Goal: Use online tool/utility: Utilize a website feature to perform a specific function

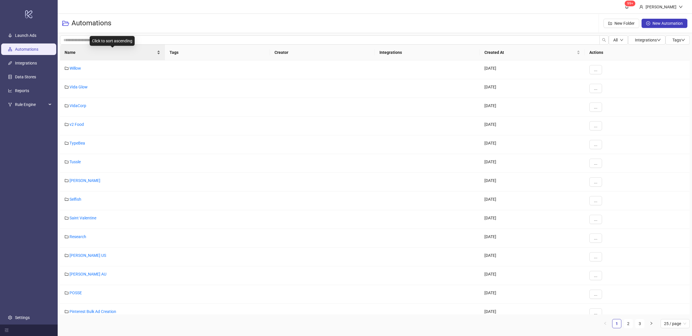
click at [158, 52] on div "Name" at bounding box center [113, 52] width 96 height 6
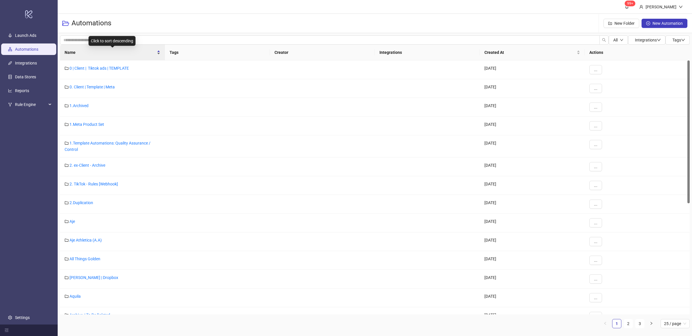
click at [158, 55] on div "Name" at bounding box center [113, 52] width 96 height 6
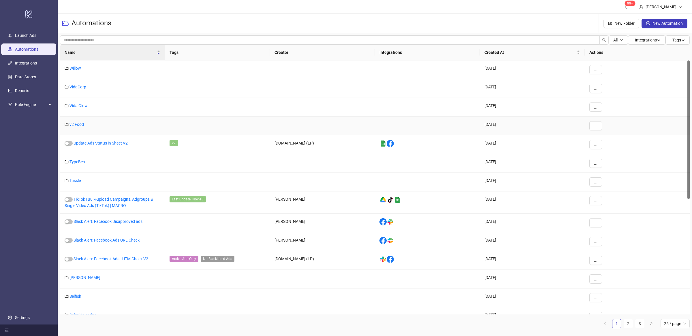
scroll to position [1, 0]
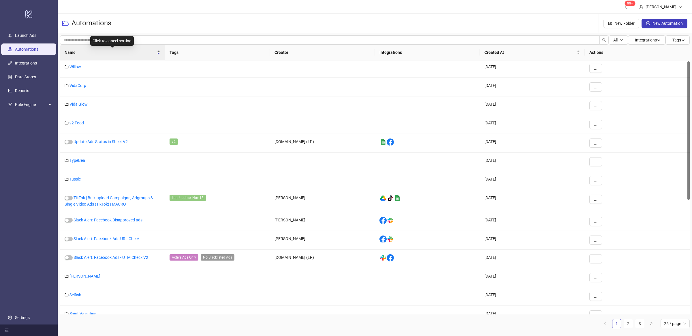
click at [158, 54] on div "Name" at bounding box center [113, 52] width 96 height 6
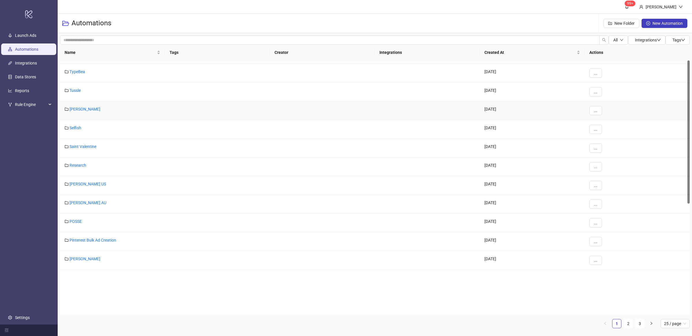
scroll to position [0, 0]
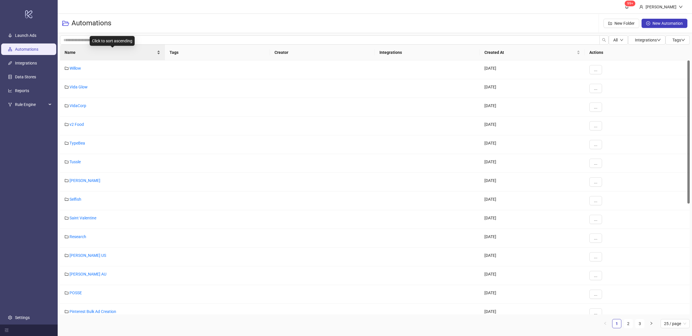
click at [158, 53] on div "Name" at bounding box center [113, 52] width 96 height 6
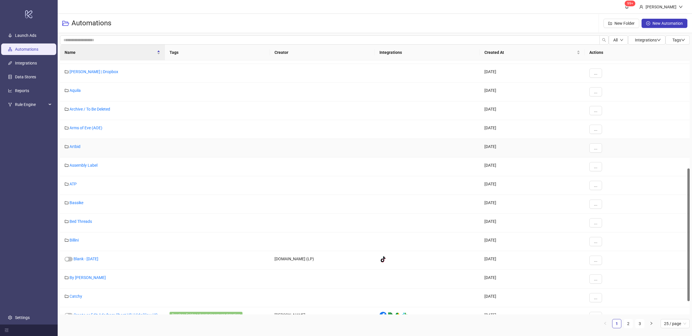
scroll to position [231, 0]
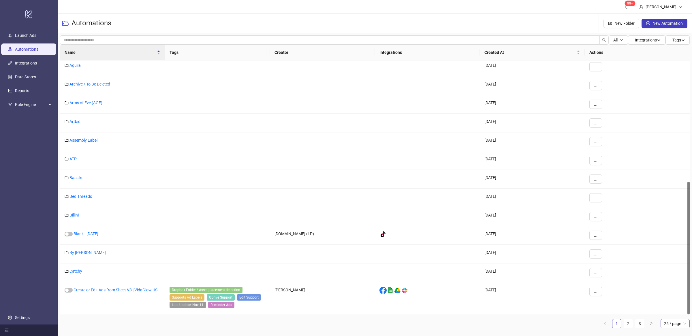
click at [674, 326] on span "25 / page" at bounding box center [675, 324] width 22 height 9
click at [672, 315] on div "100 / page" at bounding box center [674, 312] width 20 height 6
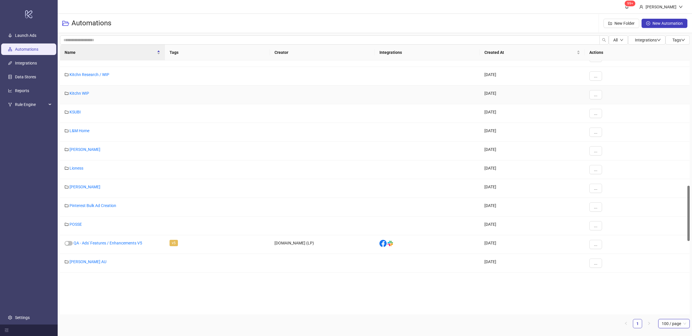
scroll to position [573, 0]
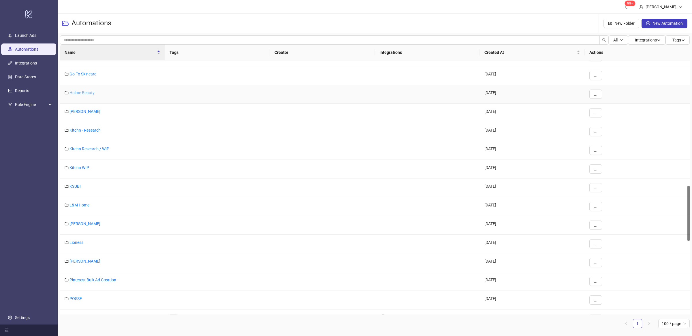
click at [82, 91] on link "Holme Beauty" at bounding box center [81, 92] width 25 height 5
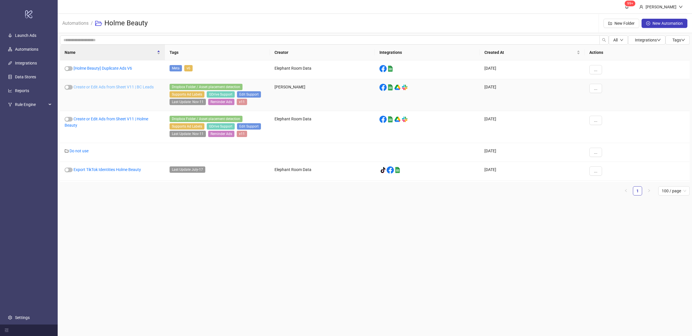
click at [135, 88] on link "Create or Edit Ads from Sheet V11 | BC Leads" at bounding box center [113, 87] width 80 height 5
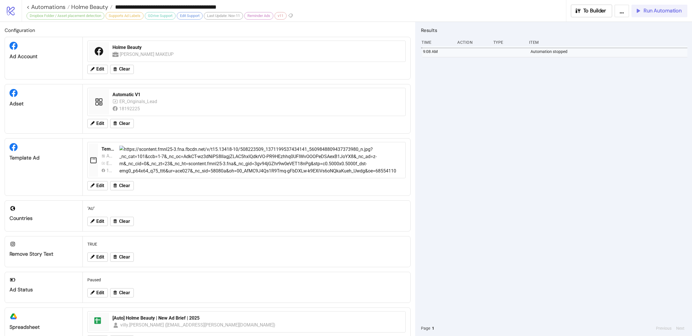
click at [647, 15] on button "Run Automation" at bounding box center [659, 11] width 56 height 13
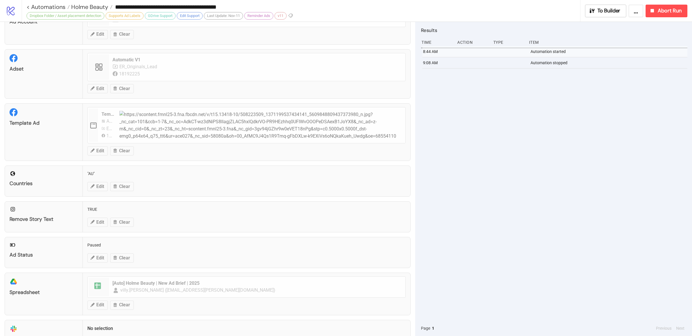
scroll to position [113, 0]
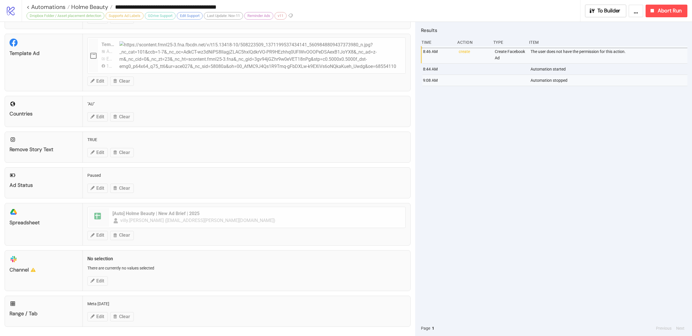
click at [547, 220] on div "8:46 AM create Create Facebook Ad The user does not have the permission for thi…" at bounding box center [554, 183] width 266 height 275
click at [556, 213] on div "8:46 AM create Create Facebook Ad The user does not have the permission for thi…" at bounding box center [554, 183] width 266 height 275
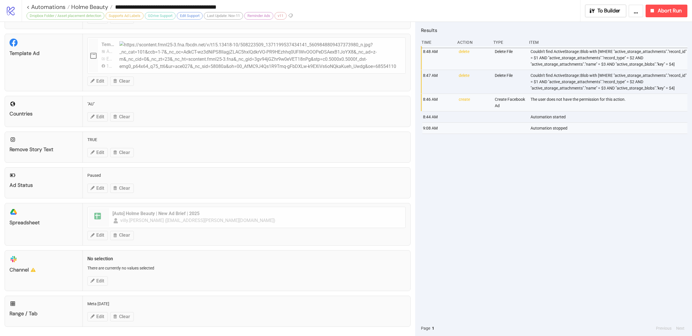
click at [524, 184] on div "8:48 AM delete Delete File Couldn't find ActiveStorage::Blob with [WHERE "activ…" at bounding box center [554, 183] width 266 height 275
